Goal: Task Accomplishment & Management: Complete application form

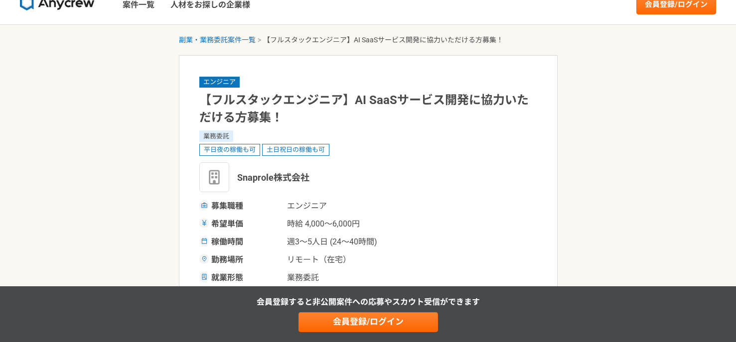
scroll to position [16, 0]
click at [146, 12] on link "案件一覧" at bounding box center [139, 4] width 48 height 40
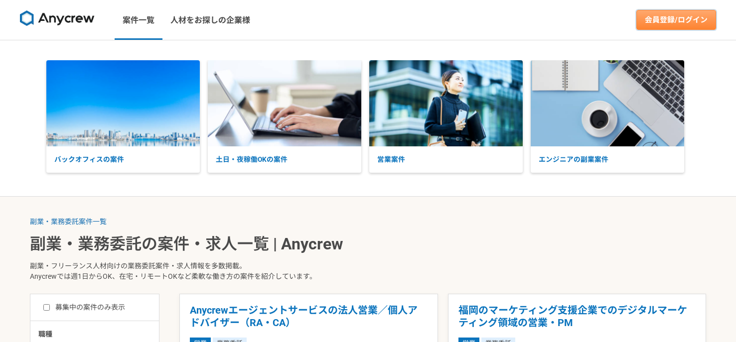
click at [696, 20] on link "会員登録/ログイン" at bounding box center [676, 20] width 80 height 20
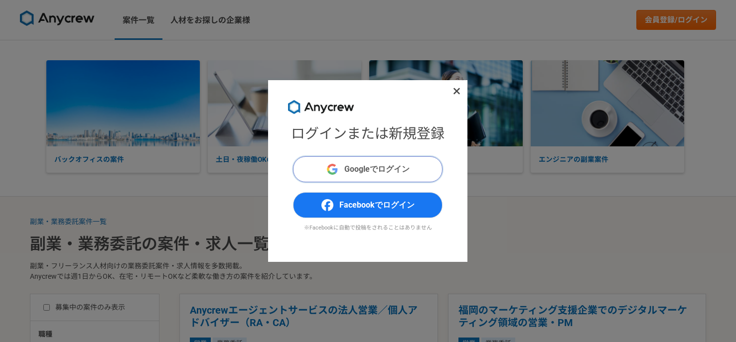
click at [425, 161] on button "Googleでログイン" at bounding box center [367, 169] width 149 height 26
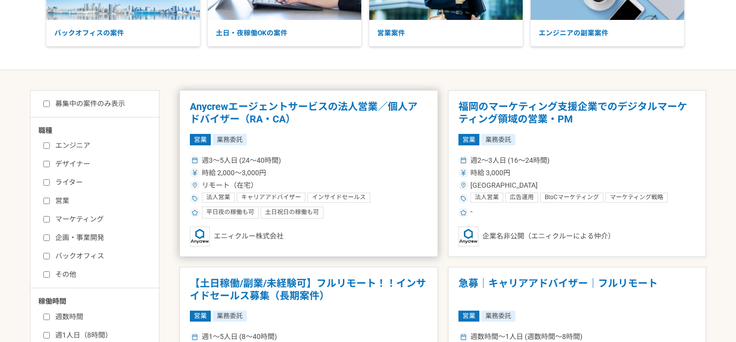
scroll to position [194, 0]
